Goal: Find specific page/section: Find specific page/section

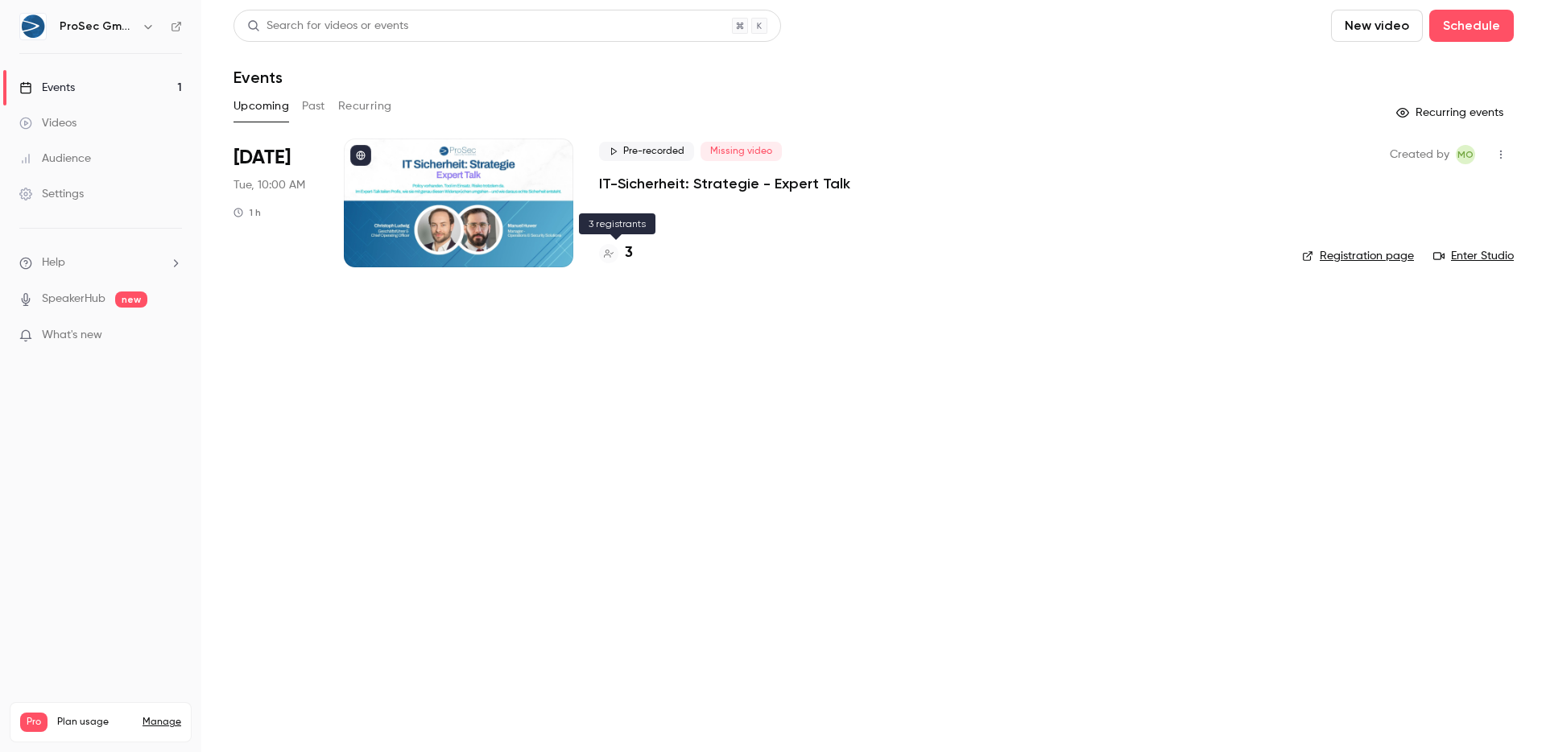
click at [631, 254] on h4 "3" at bounding box center [629, 253] width 8 height 22
